Goal: Task Accomplishment & Management: Manage account settings

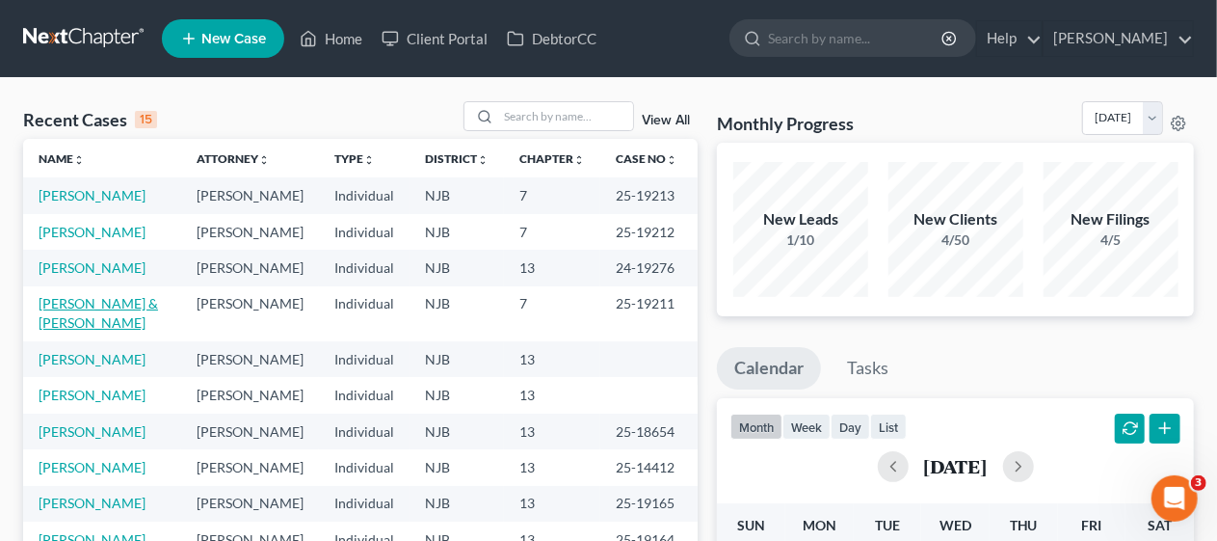
click at [115, 331] on link "[PERSON_NAME] & [PERSON_NAME]" at bounding box center [98, 313] width 119 height 36
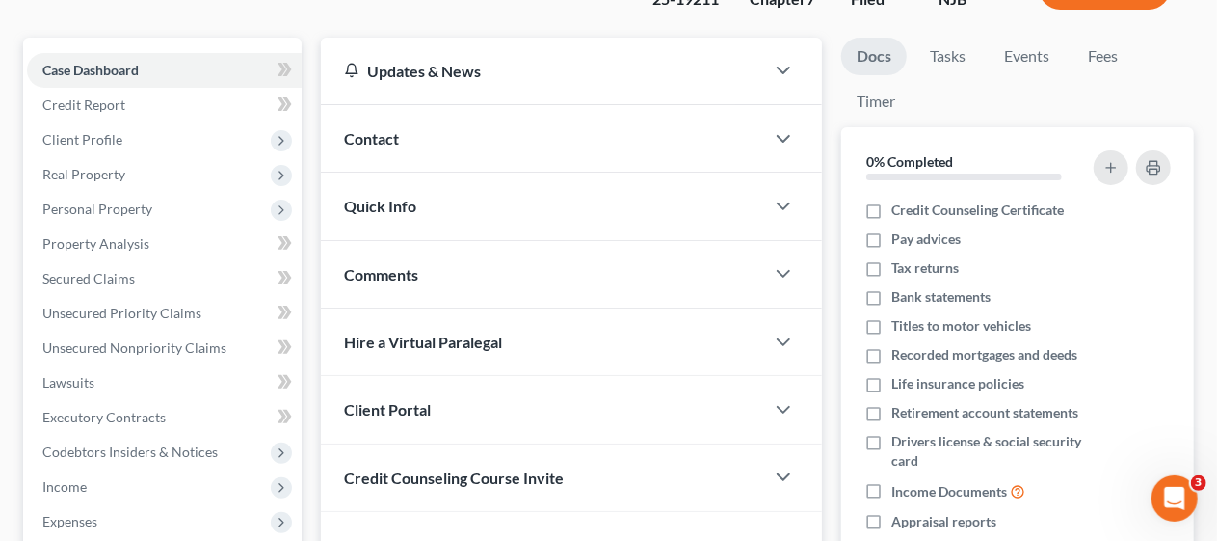
scroll to position [193, 0]
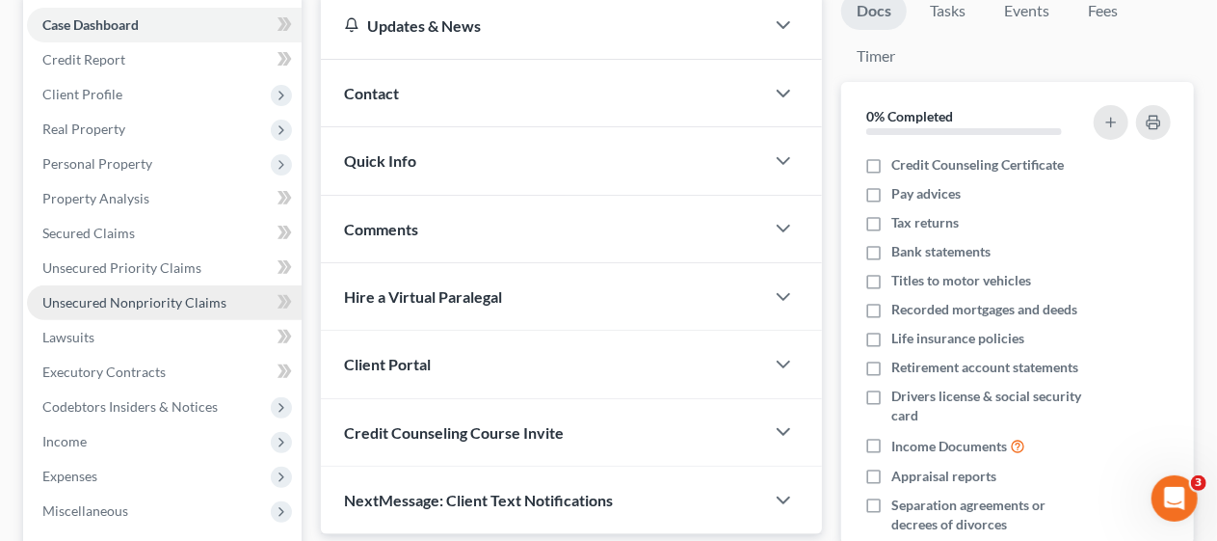
click at [182, 295] on span "Unsecured Nonpriority Claims" at bounding box center [134, 302] width 184 height 16
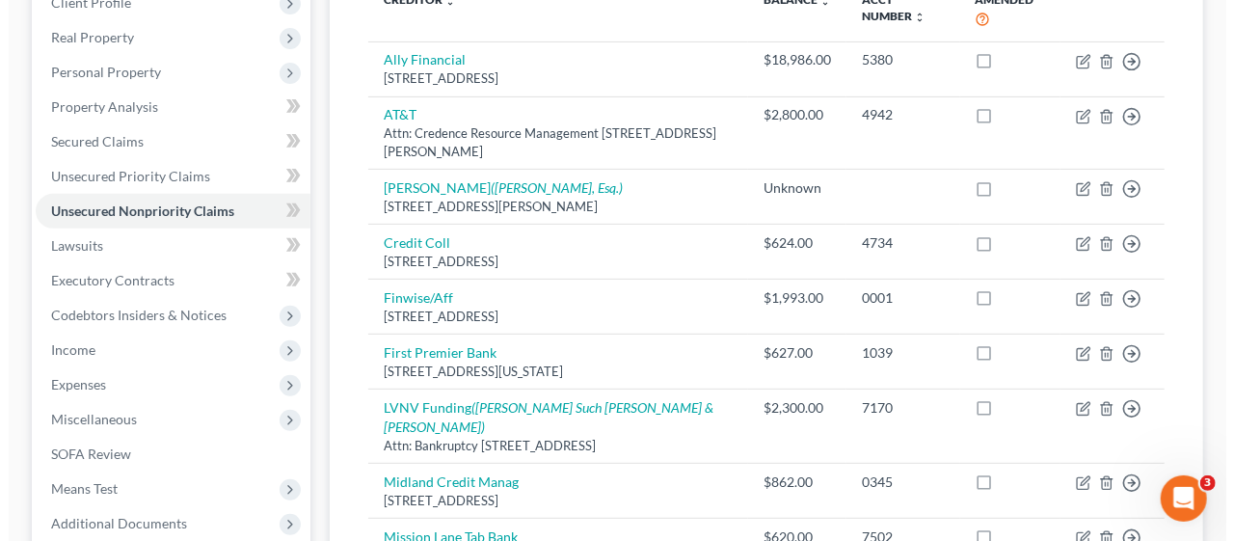
scroll to position [289, 0]
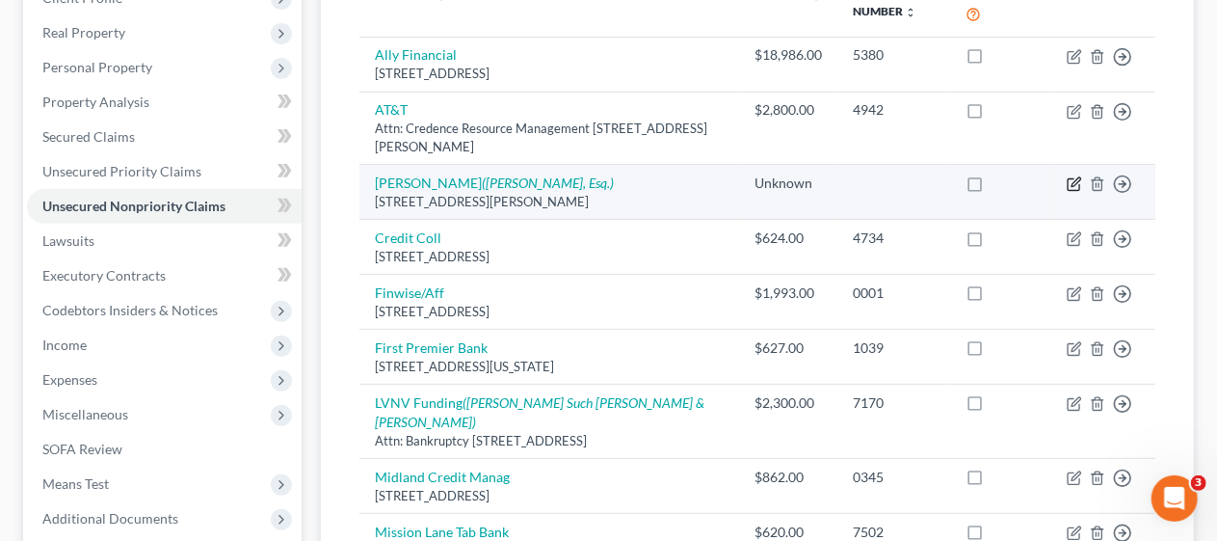
click at [1072, 178] on icon "button" at bounding box center [1074, 183] width 15 height 15
select select "33"
select select "14"
select select "2"
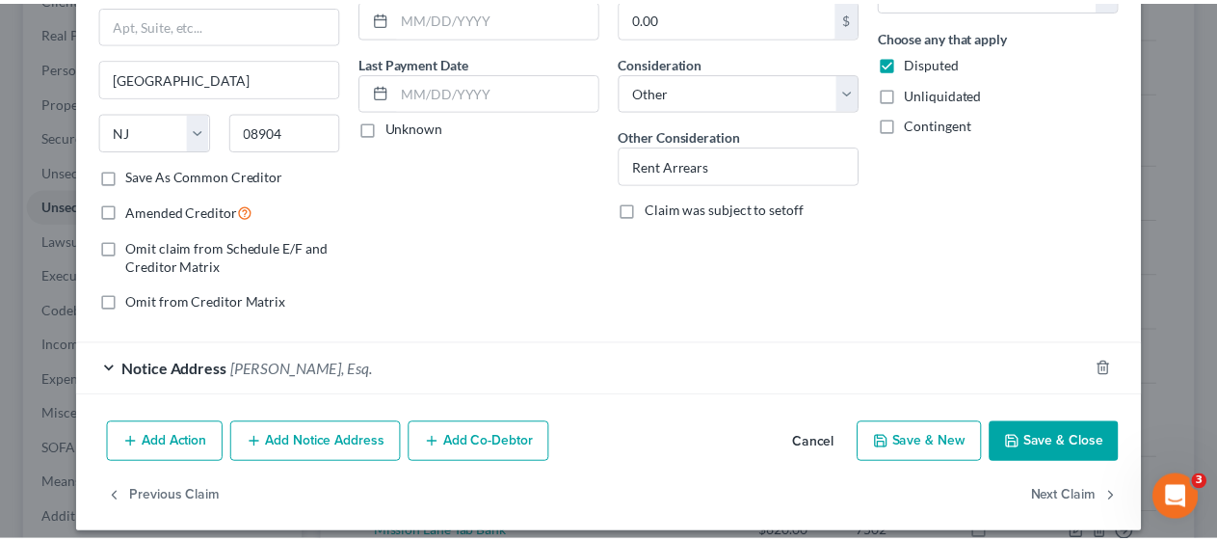
scroll to position [224, 0]
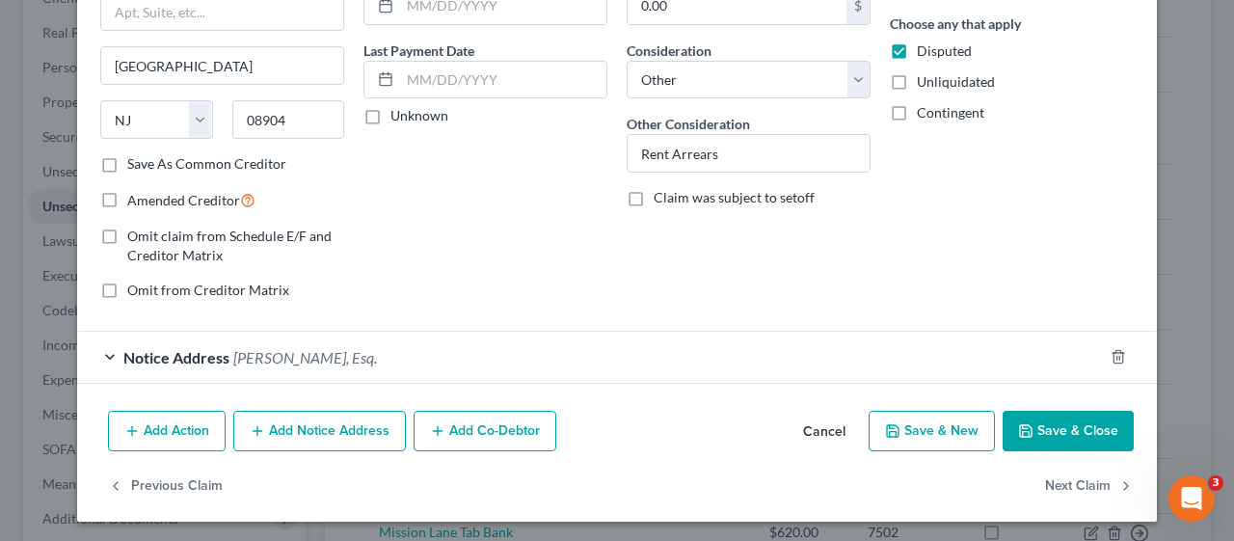
click at [1072, 423] on button "Save & Close" at bounding box center [1067, 431] width 131 height 40
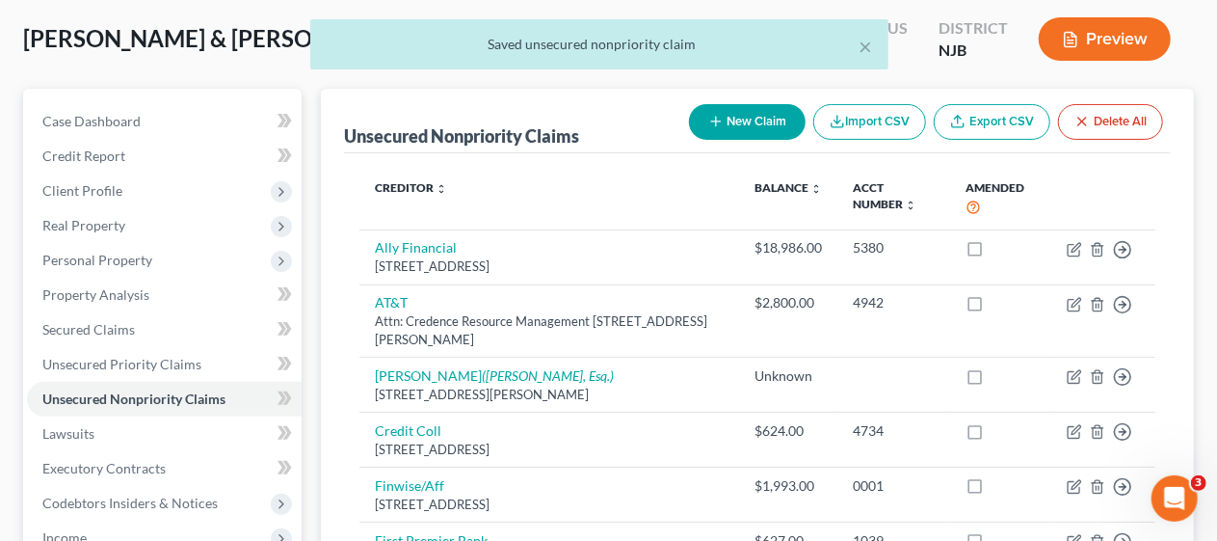
scroll to position [0, 0]
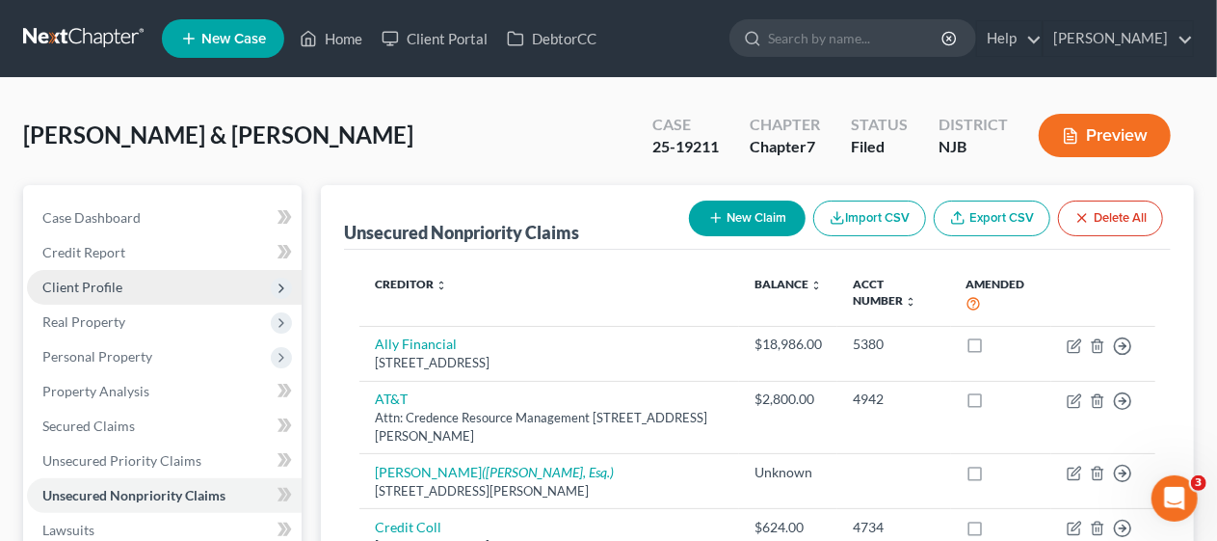
click at [142, 281] on span "Client Profile" at bounding box center [164, 287] width 275 height 35
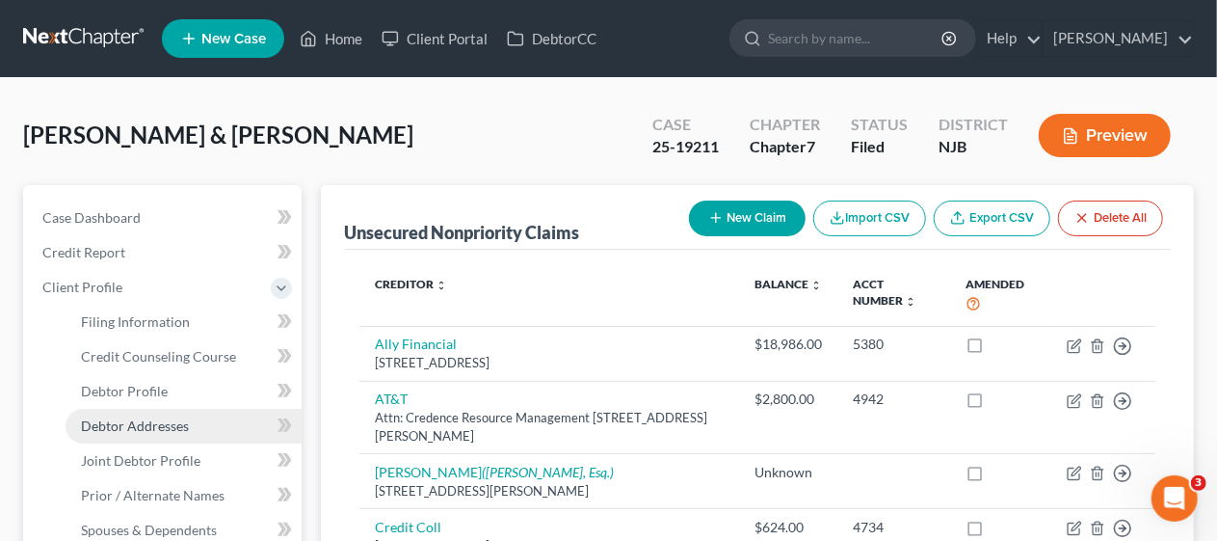
click at [166, 422] on span "Debtor Addresses" at bounding box center [135, 425] width 108 height 16
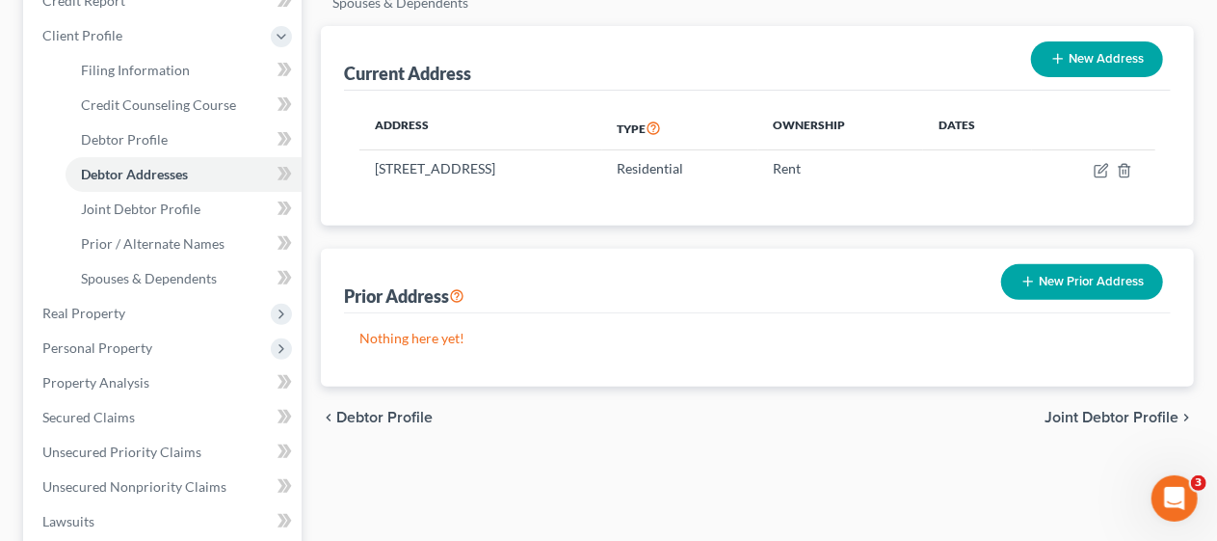
scroll to position [289, 0]
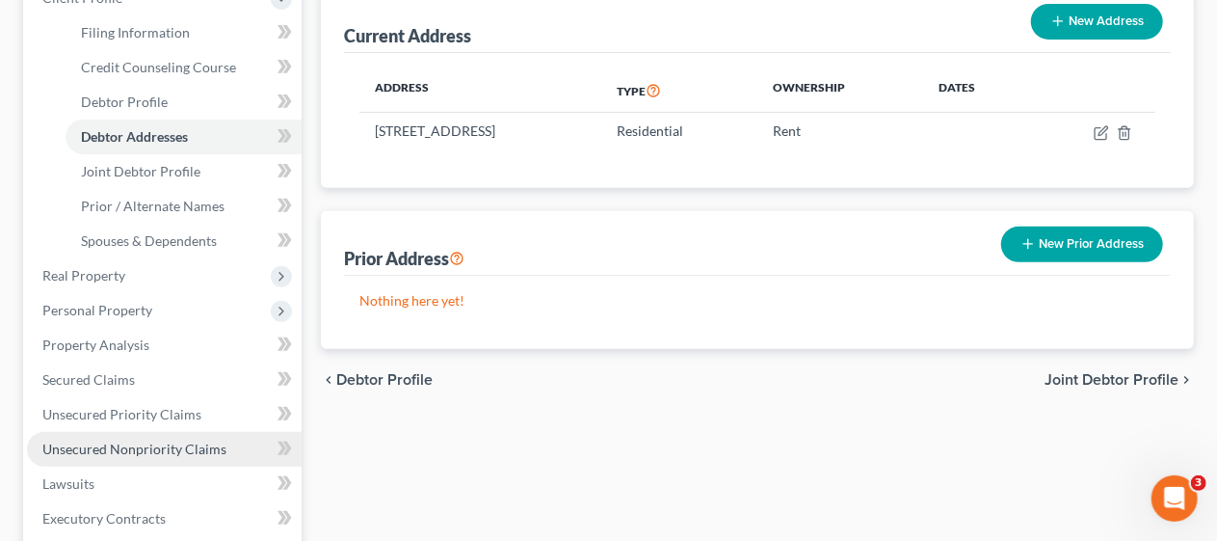
click at [188, 441] on span "Unsecured Nonpriority Claims" at bounding box center [134, 448] width 184 height 16
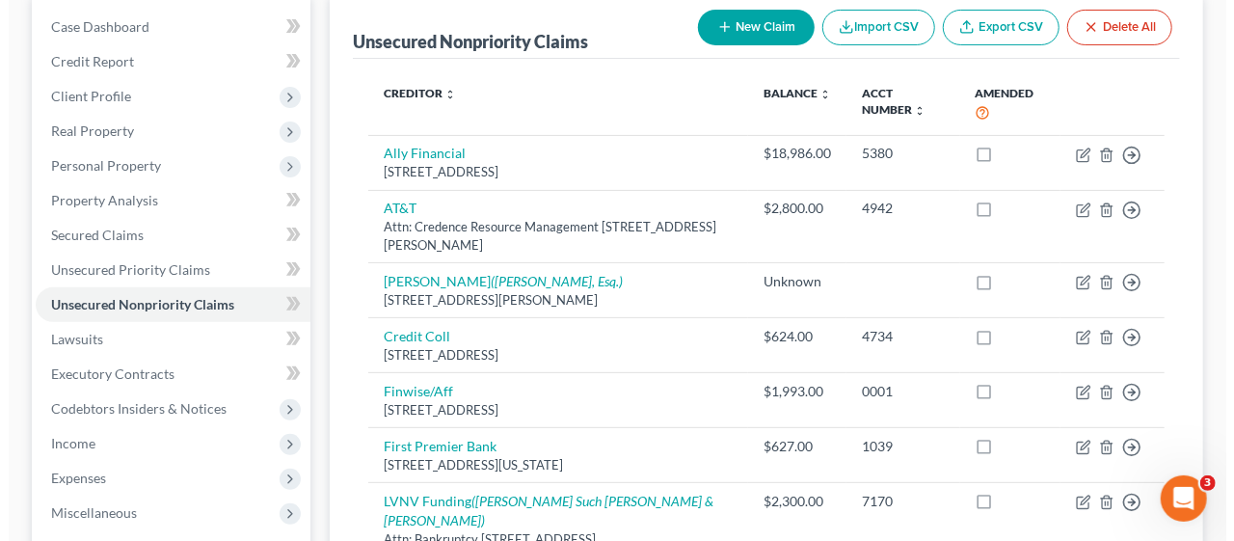
scroll to position [193, 0]
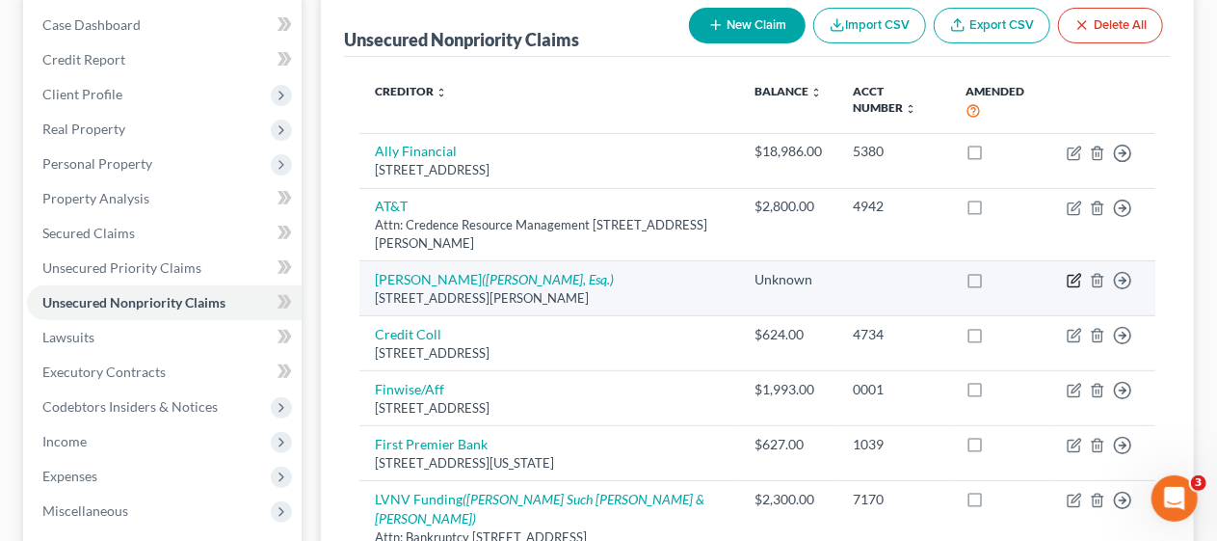
click at [1071, 277] on icon "button" at bounding box center [1074, 280] width 15 height 15
select select "33"
select select "14"
select select "2"
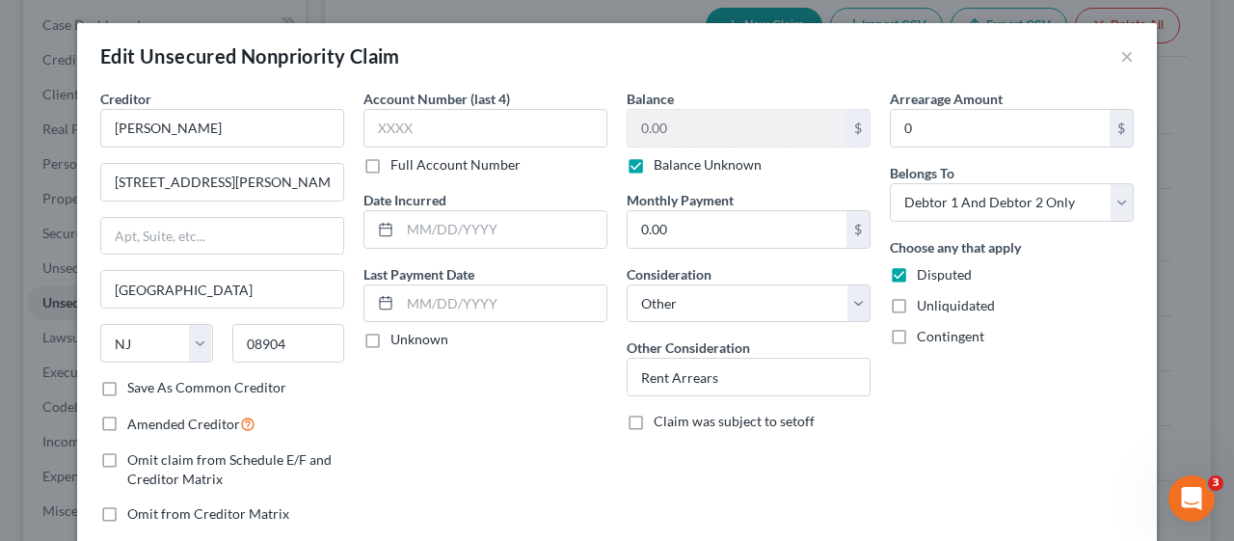
click at [574, 393] on div "Account Number (last 4) Full Account Number Date Incurred Last Payment Date Unk…" at bounding box center [485, 314] width 263 height 450
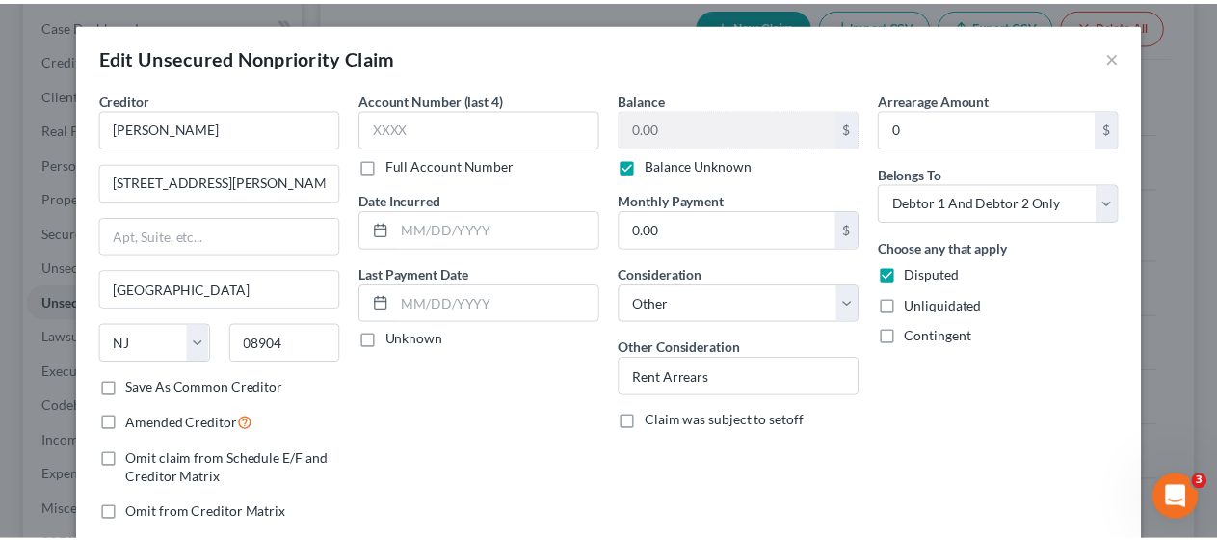
scroll to position [224, 0]
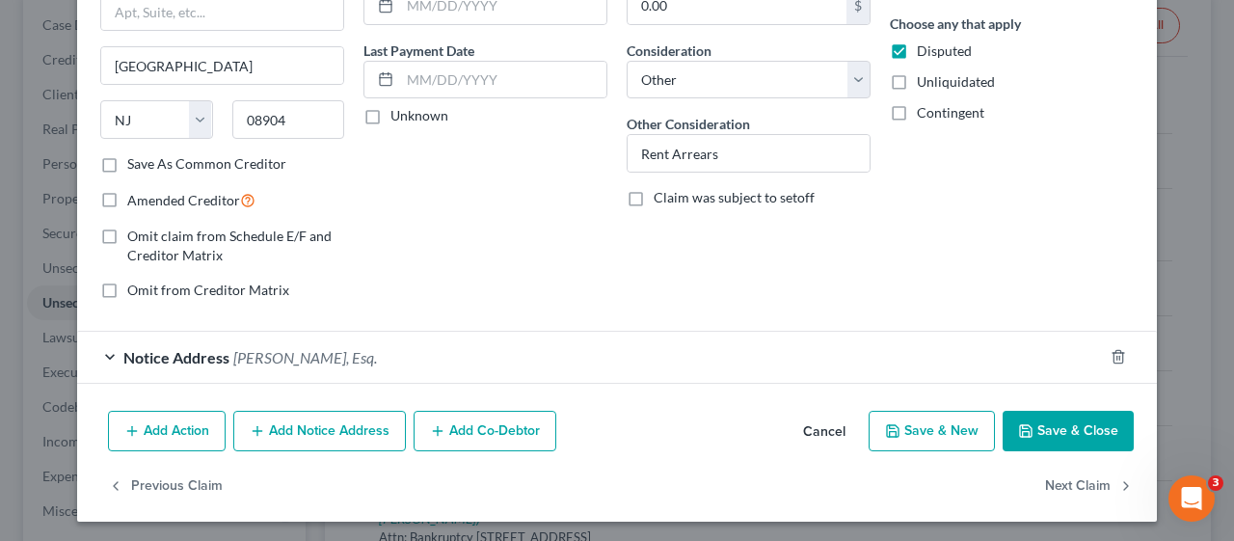
click at [1050, 419] on button "Save & Close" at bounding box center [1067, 431] width 131 height 40
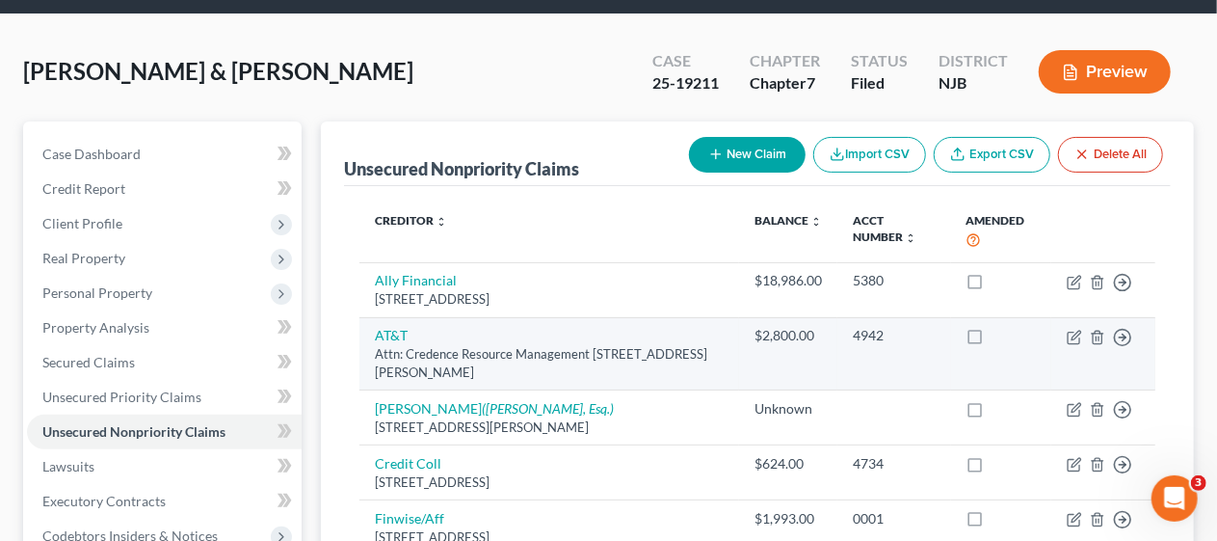
scroll to position [0, 0]
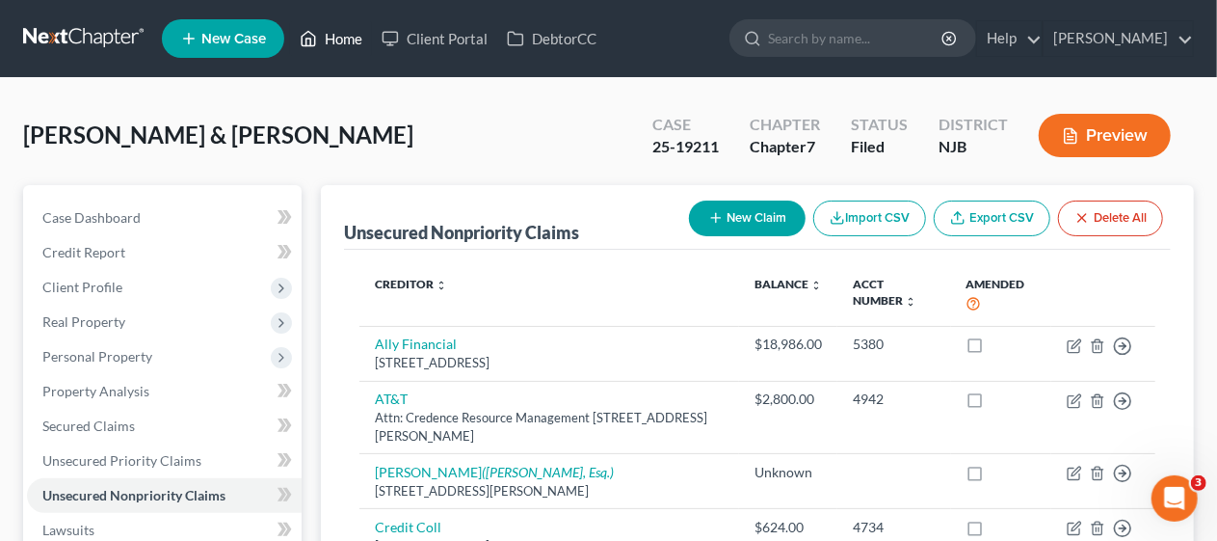
click at [334, 33] on link "Home" at bounding box center [331, 38] width 82 height 35
